Goal: Information Seeking & Learning: Learn about a topic

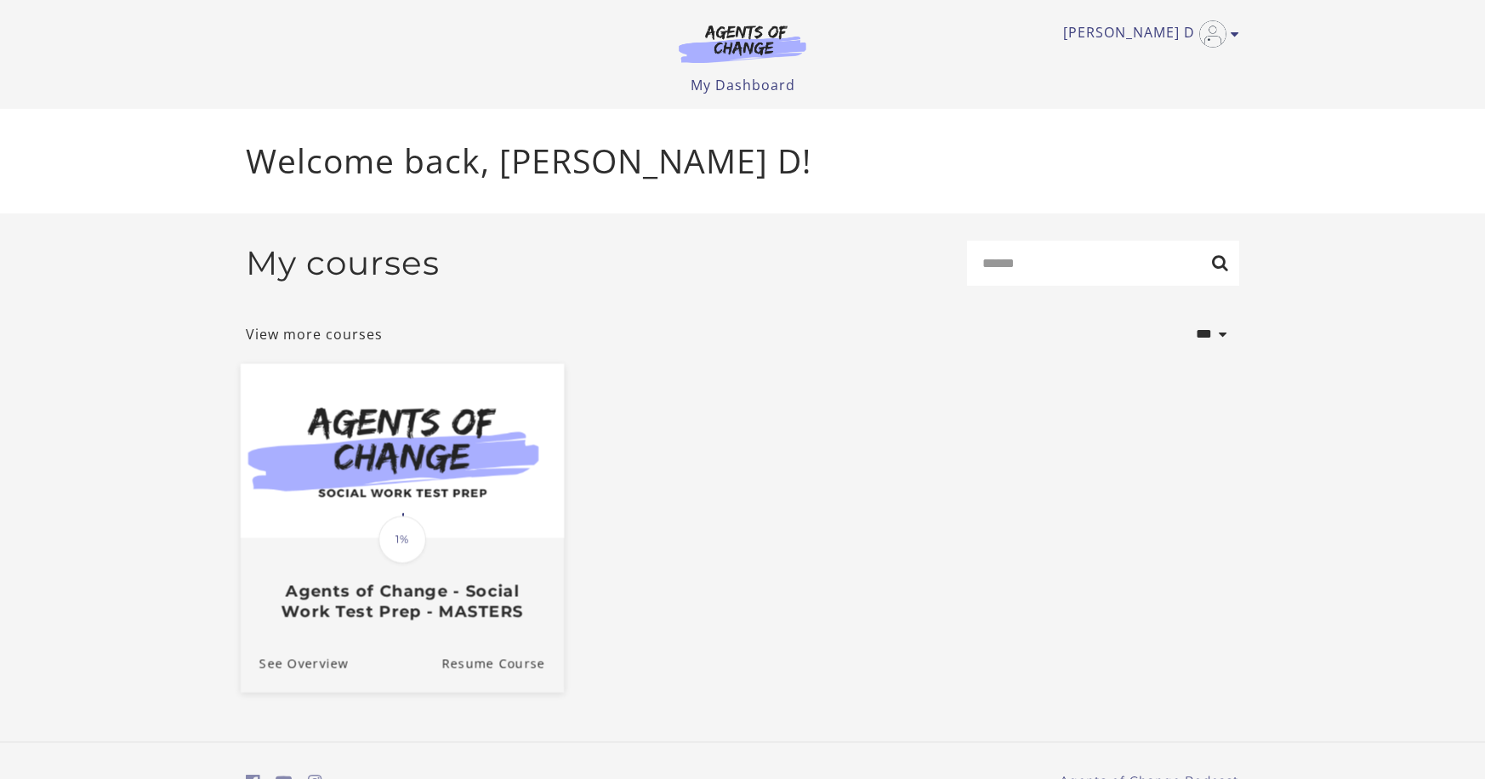
click at [412, 564] on span "1%" at bounding box center [402, 540] width 48 height 48
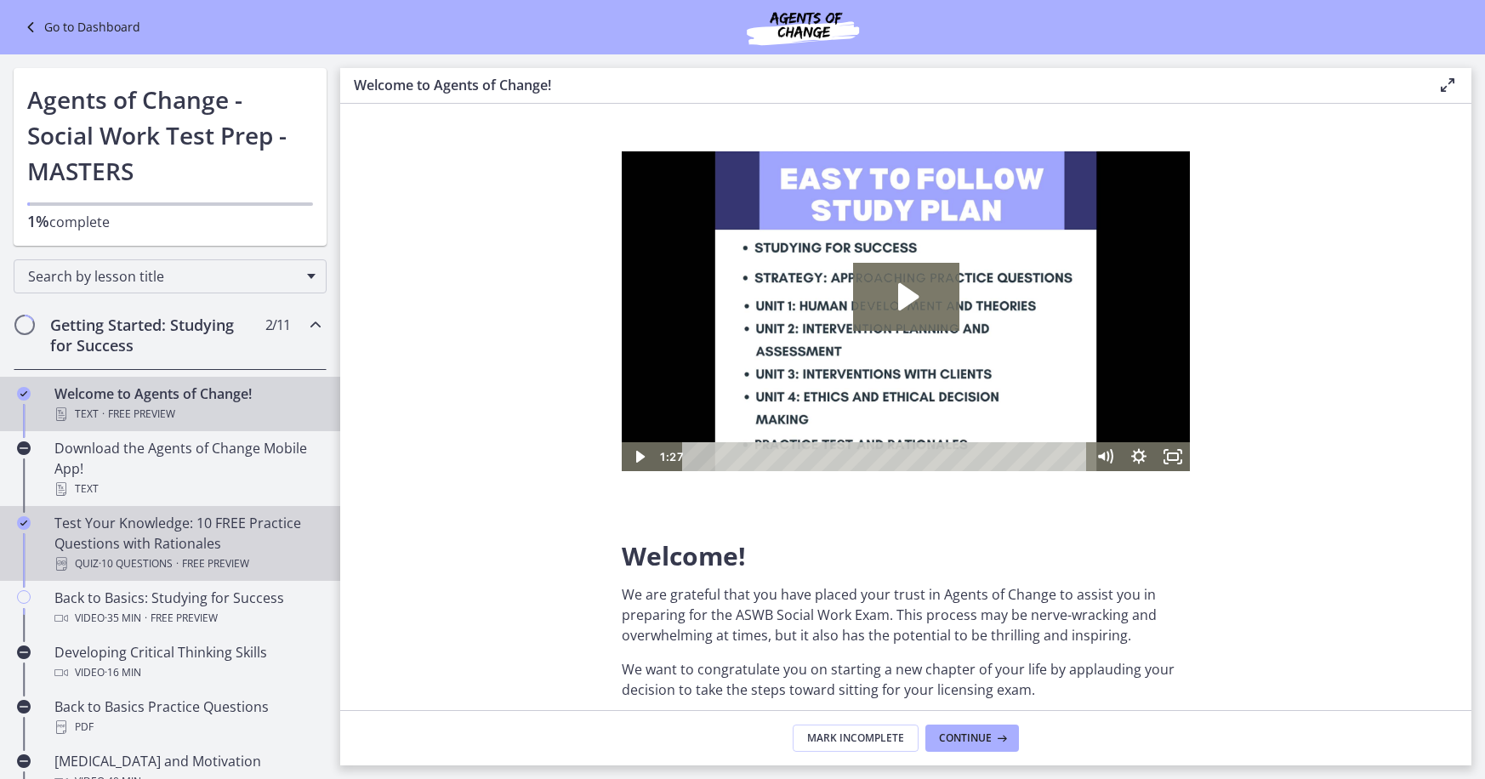
click at [162, 545] on div "Test Your Knowledge: 10 FREE Practice Questions with Rationales Quiz · 10 Quest…" at bounding box center [186, 543] width 265 height 61
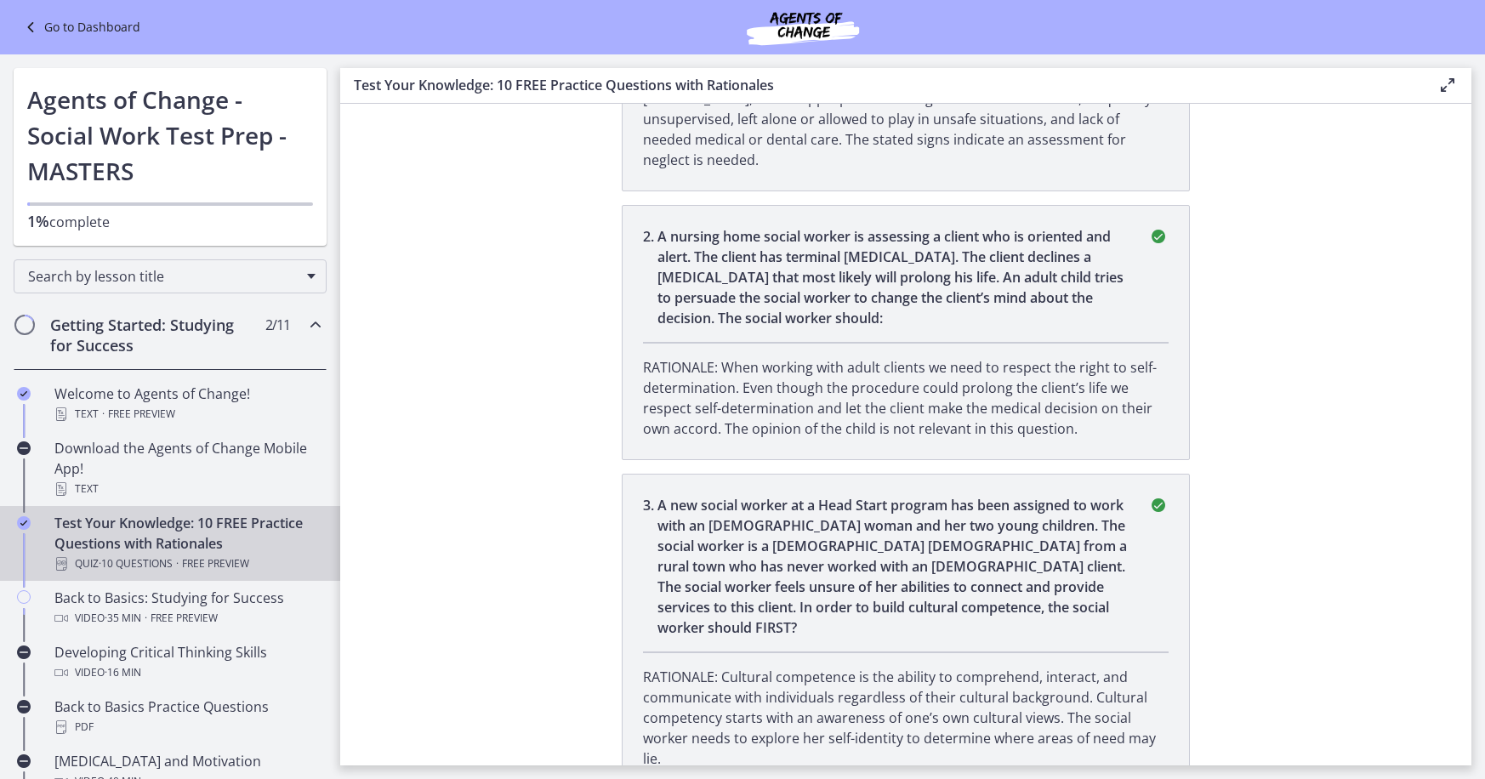
scroll to position [582, 0]
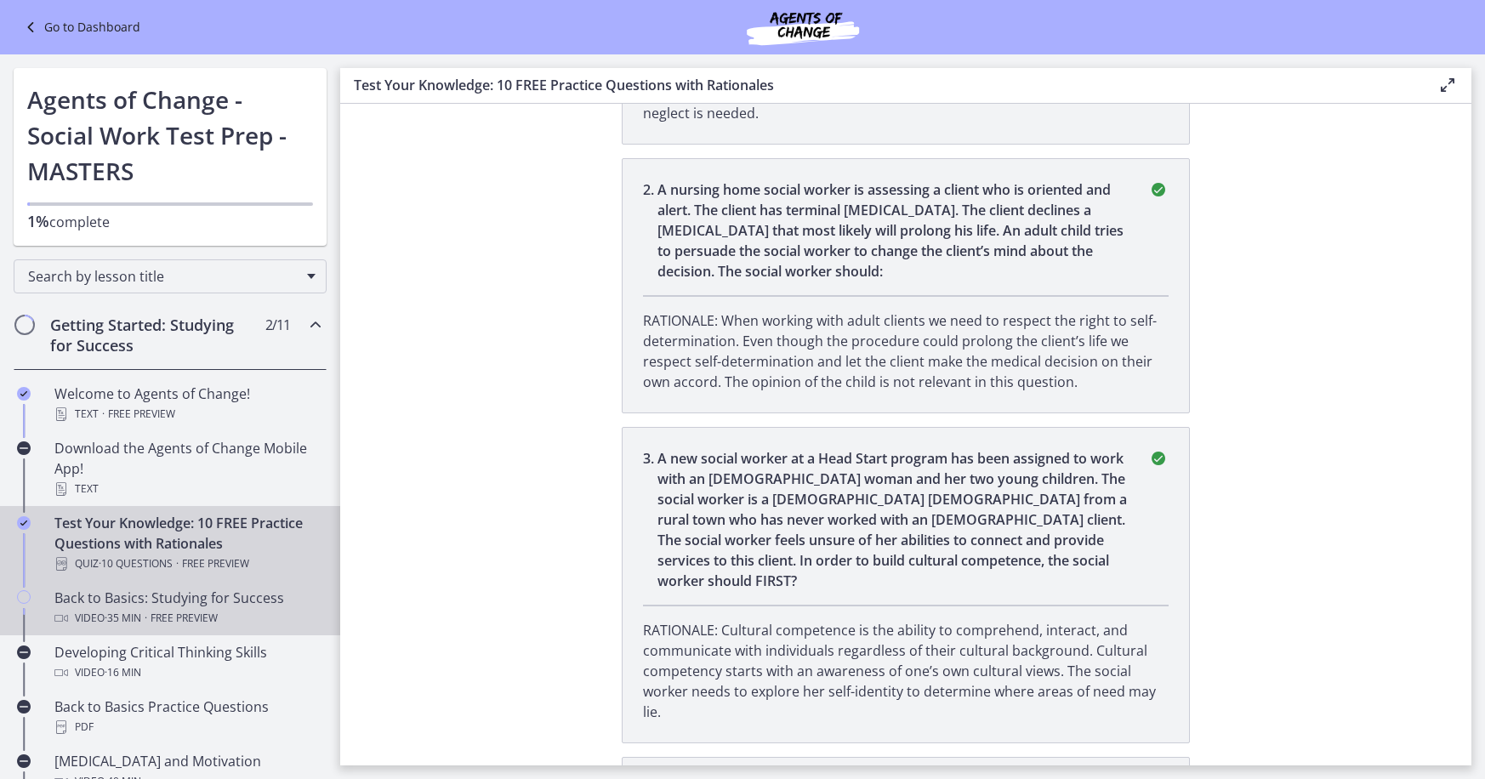
click at [219, 601] on div "Back to Basics: Studying for Success Video · 35 min · Free preview" at bounding box center [186, 608] width 265 height 41
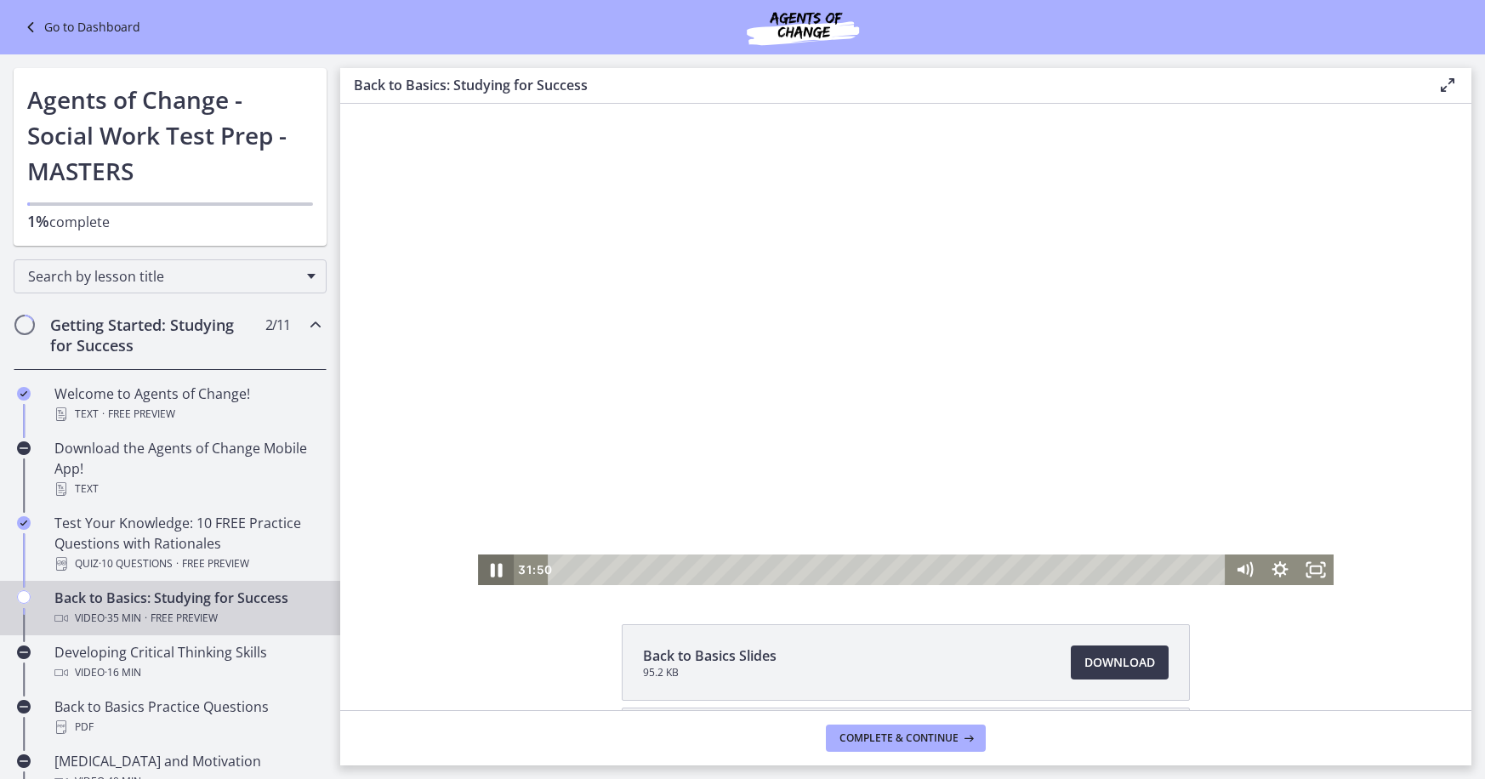
click at [498, 569] on icon "Pause" at bounding box center [497, 570] width 12 height 14
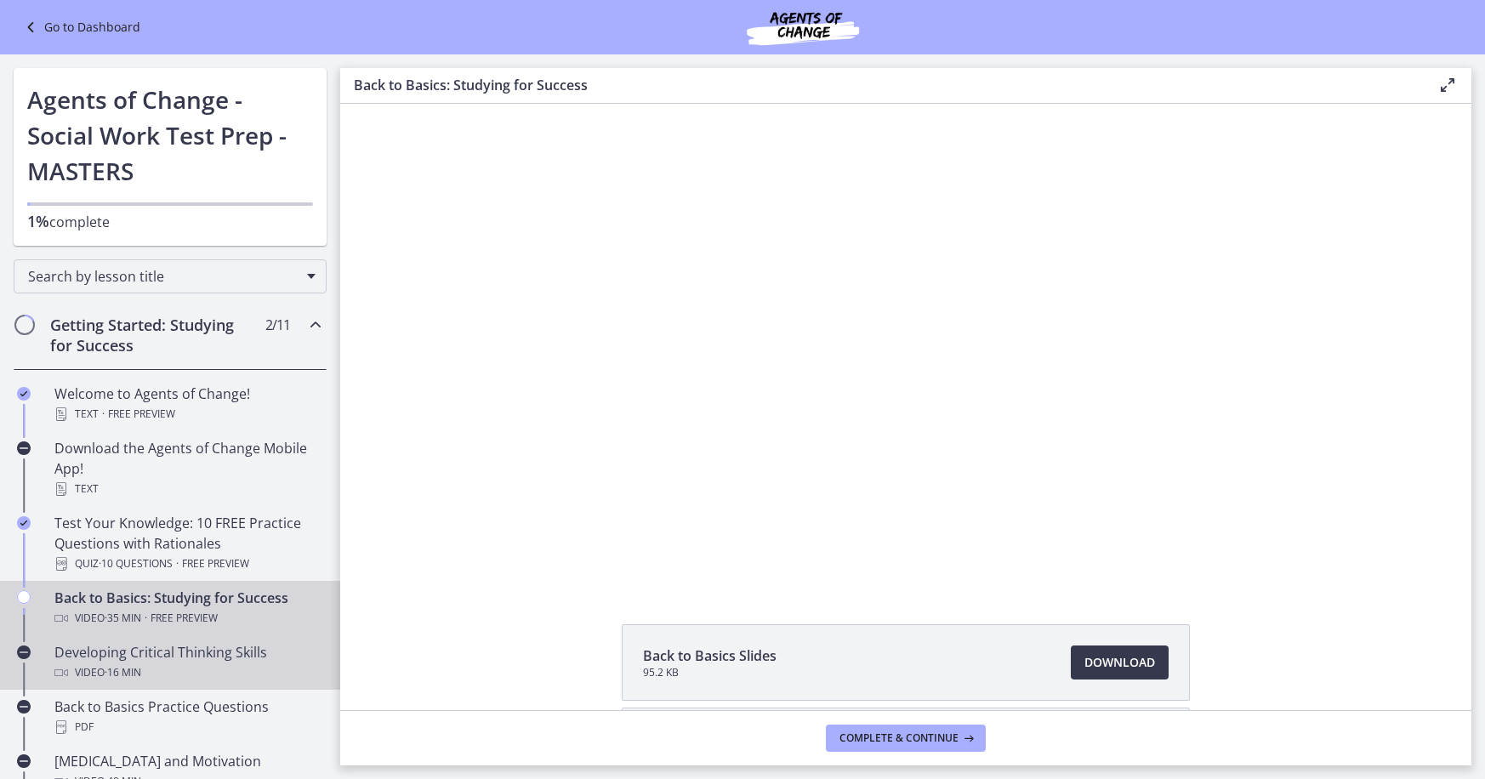
click at [237, 657] on div "Developing Critical Thinking Skills Video · 16 min" at bounding box center [186, 662] width 265 height 41
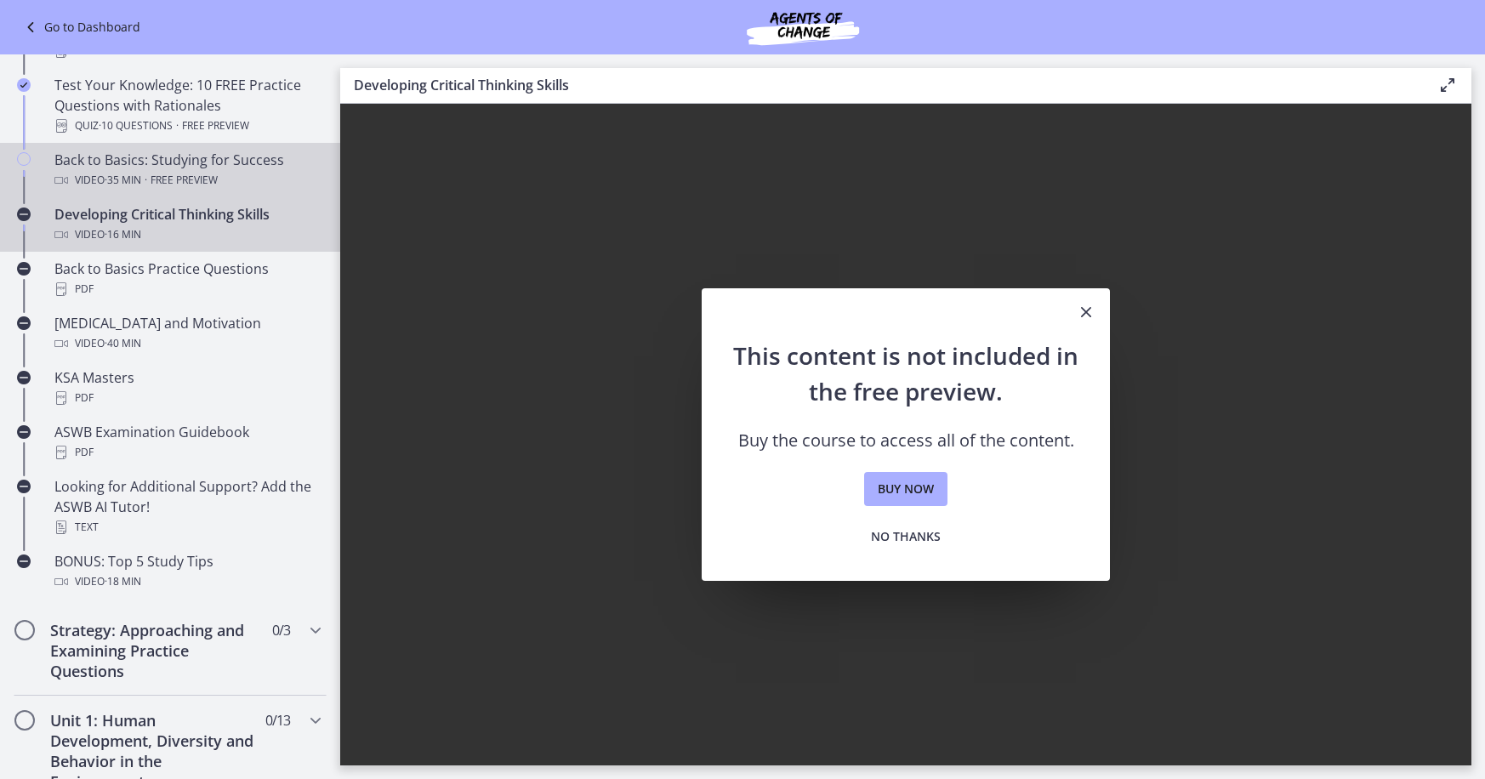
scroll to position [441, 0]
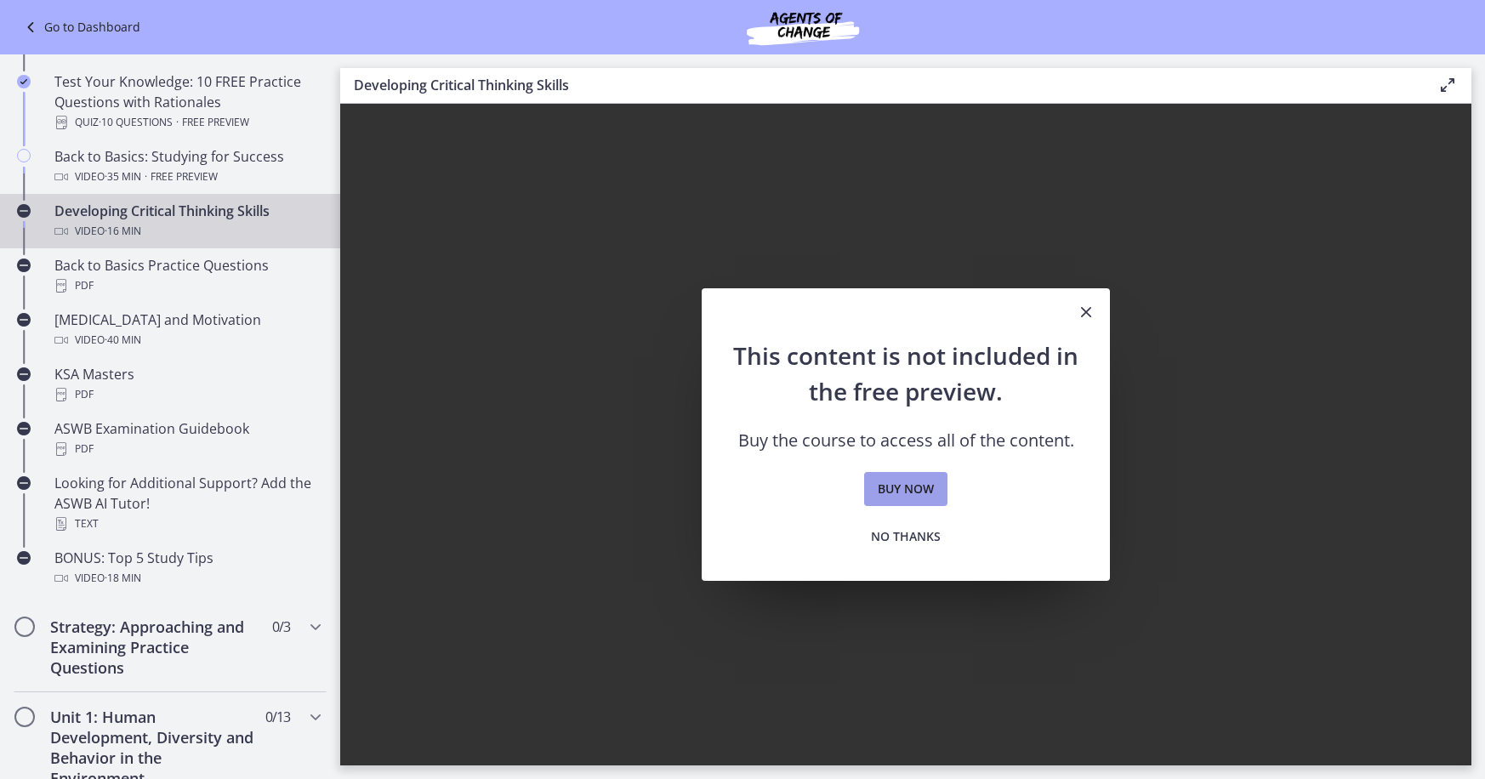
click at [897, 486] on span "Buy now" at bounding box center [906, 489] width 56 height 20
